Goal: Information Seeking & Learning: Learn about a topic

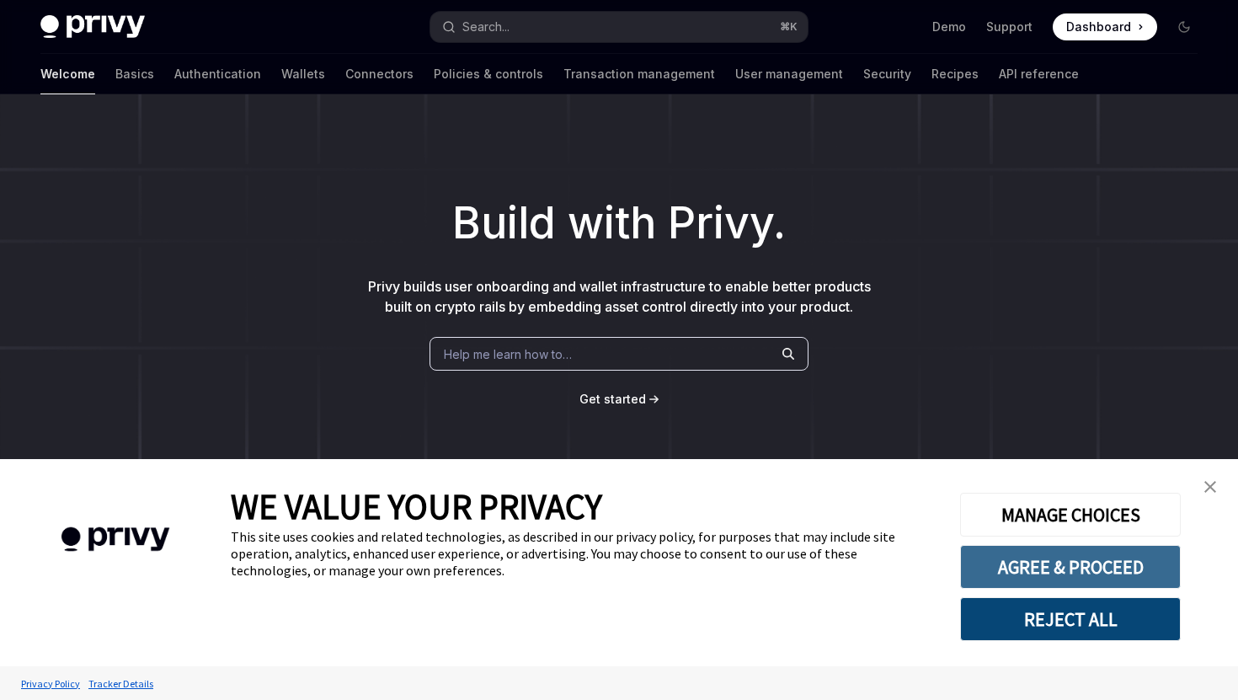
click at [1047, 546] on button "AGREE & PROCEED" at bounding box center [1070, 567] width 221 height 44
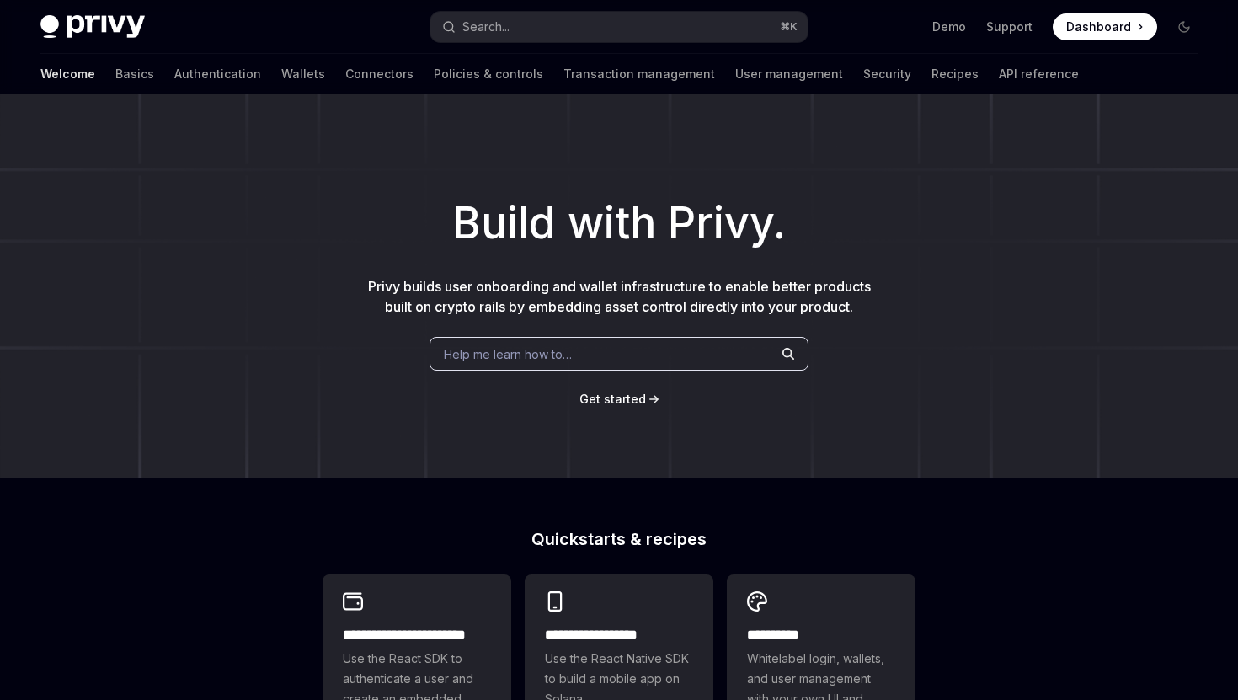
click at [1047, 549] on body "**********" at bounding box center [619, 669] width 1238 height 1339
click at [281, 73] on link "Wallets" at bounding box center [303, 74] width 44 height 40
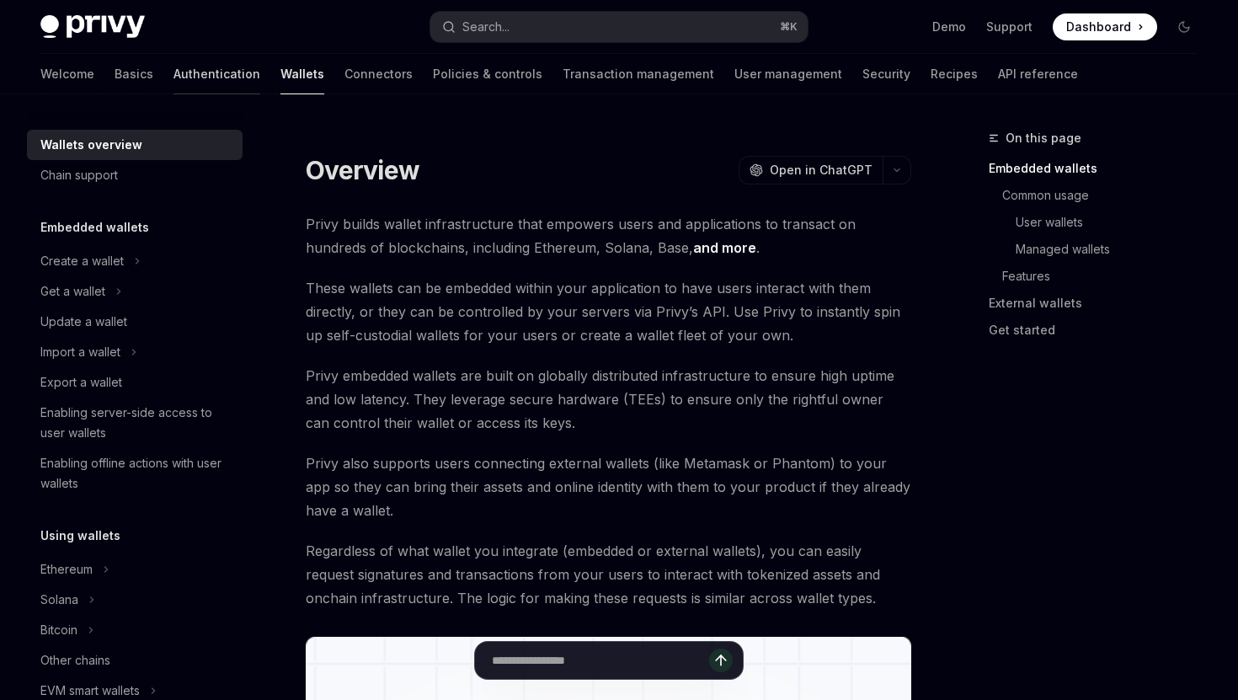
click at [173, 72] on link "Authentication" at bounding box center [216, 74] width 87 height 40
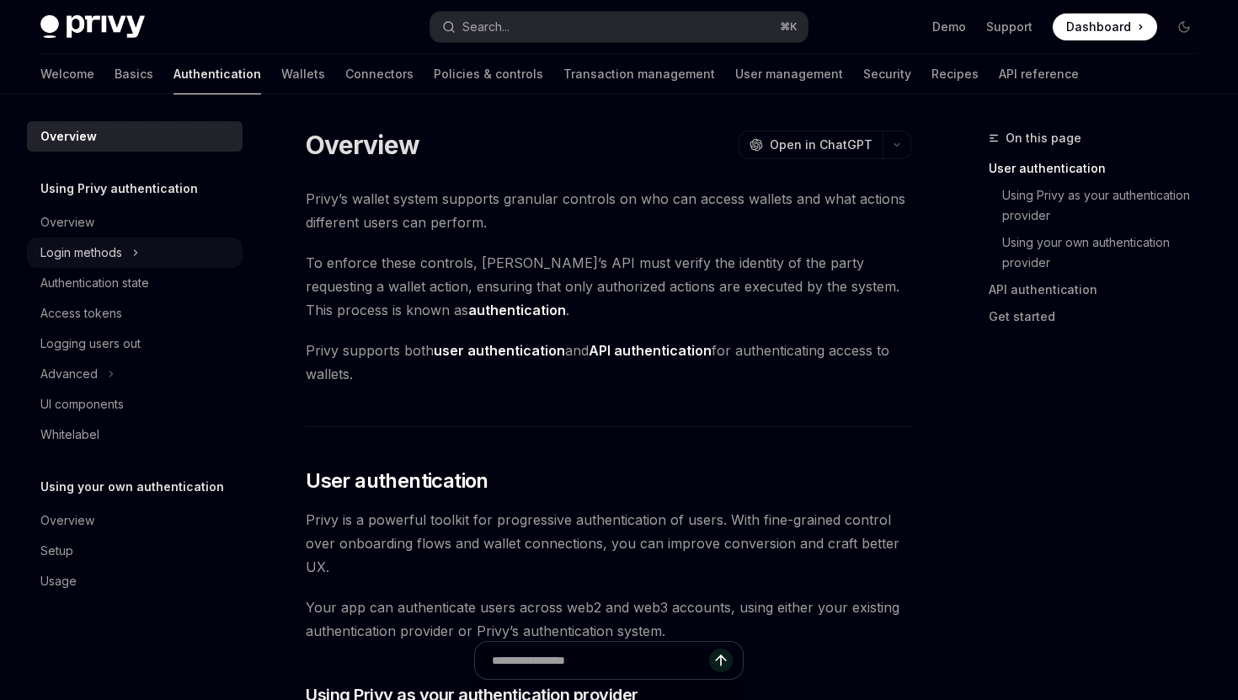
click at [114, 254] on div "Login methods" at bounding box center [81, 253] width 82 height 20
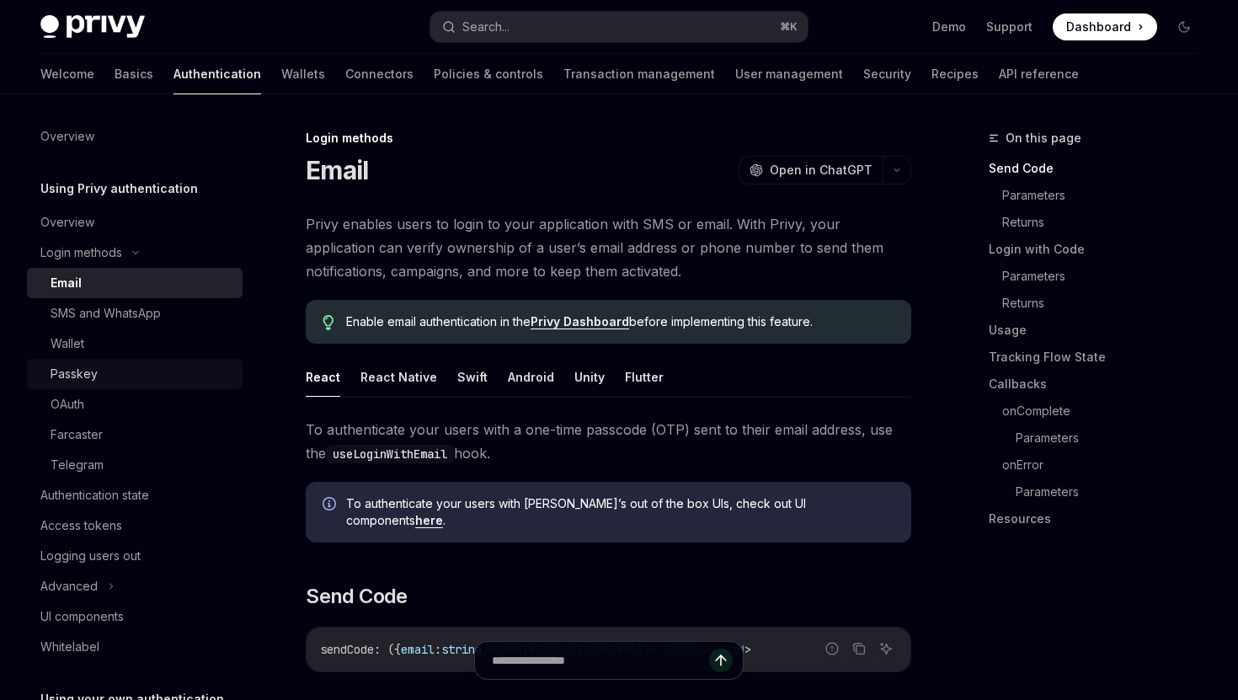
click at [97, 376] on div "Passkey" at bounding box center [142, 374] width 182 height 20
type textarea "*"
